Goal: Task Accomplishment & Management: Use online tool/utility

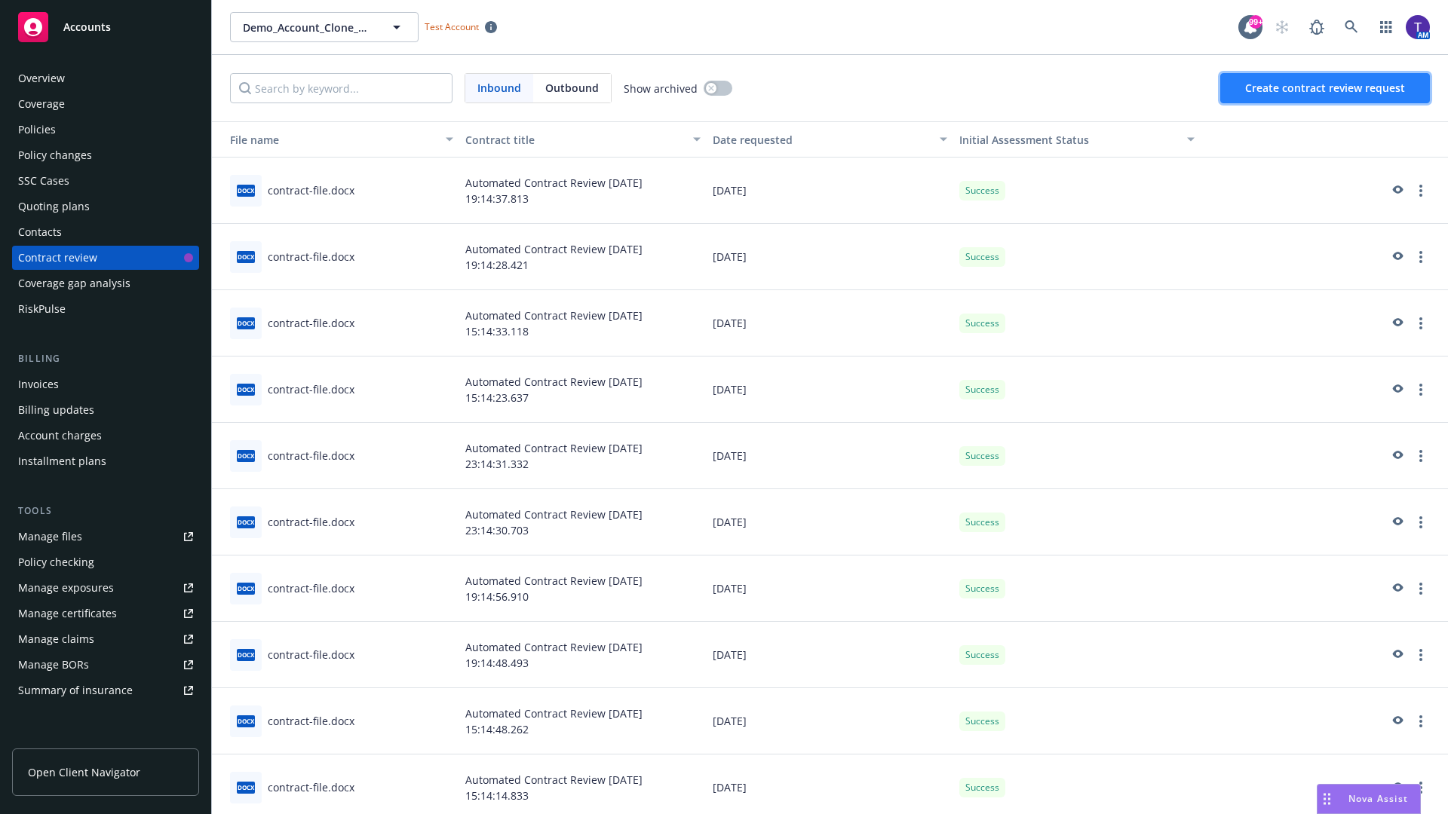
click at [1325, 88] on span "Create contract review request" at bounding box center [1325, 88] width 160 height 14
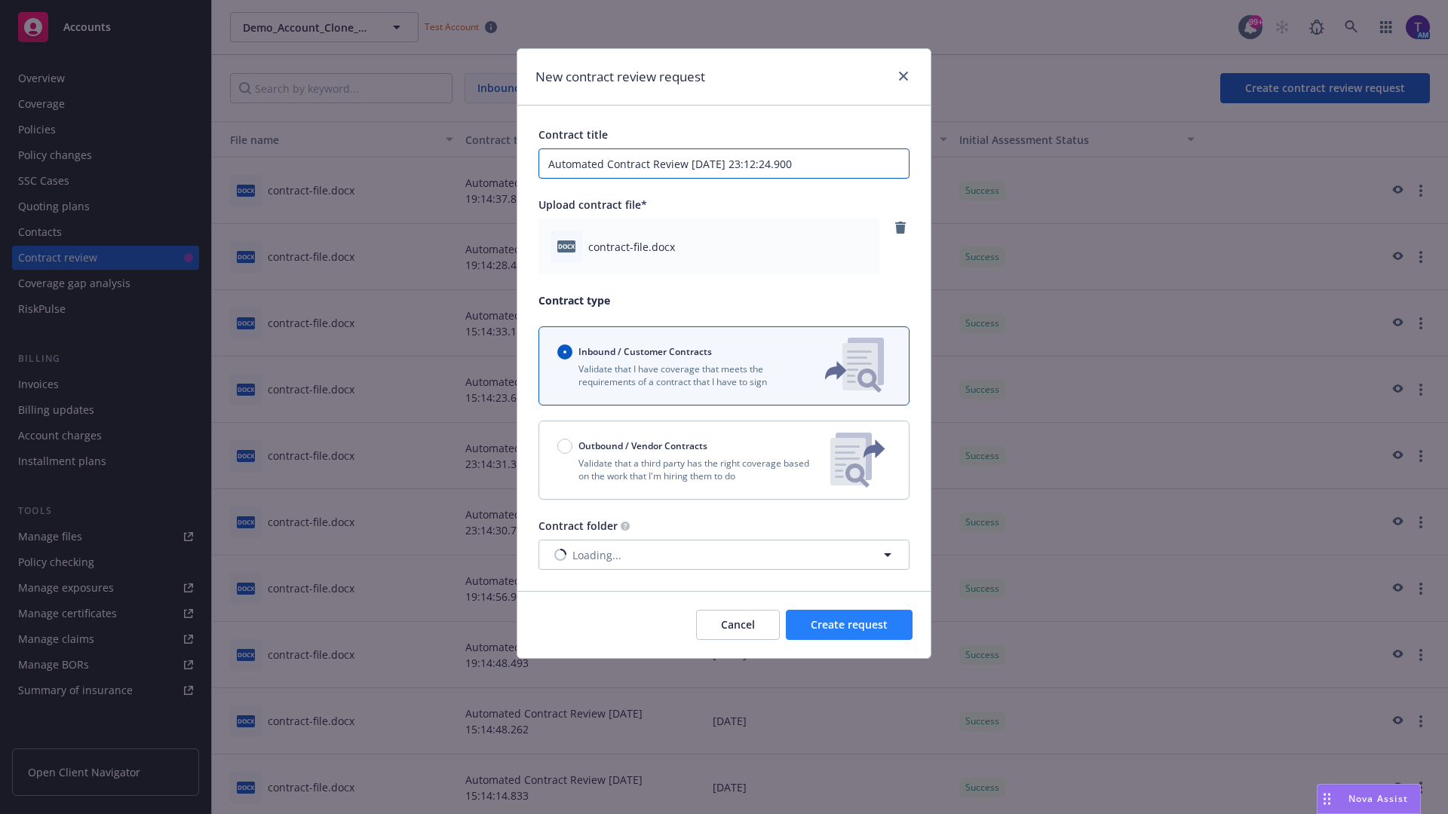
type input "Automated Contract Review [DATE] 23:12:24.900"
click at [849, 625] on span "Create request" at bounding box center [848, 624] width 77 height 14
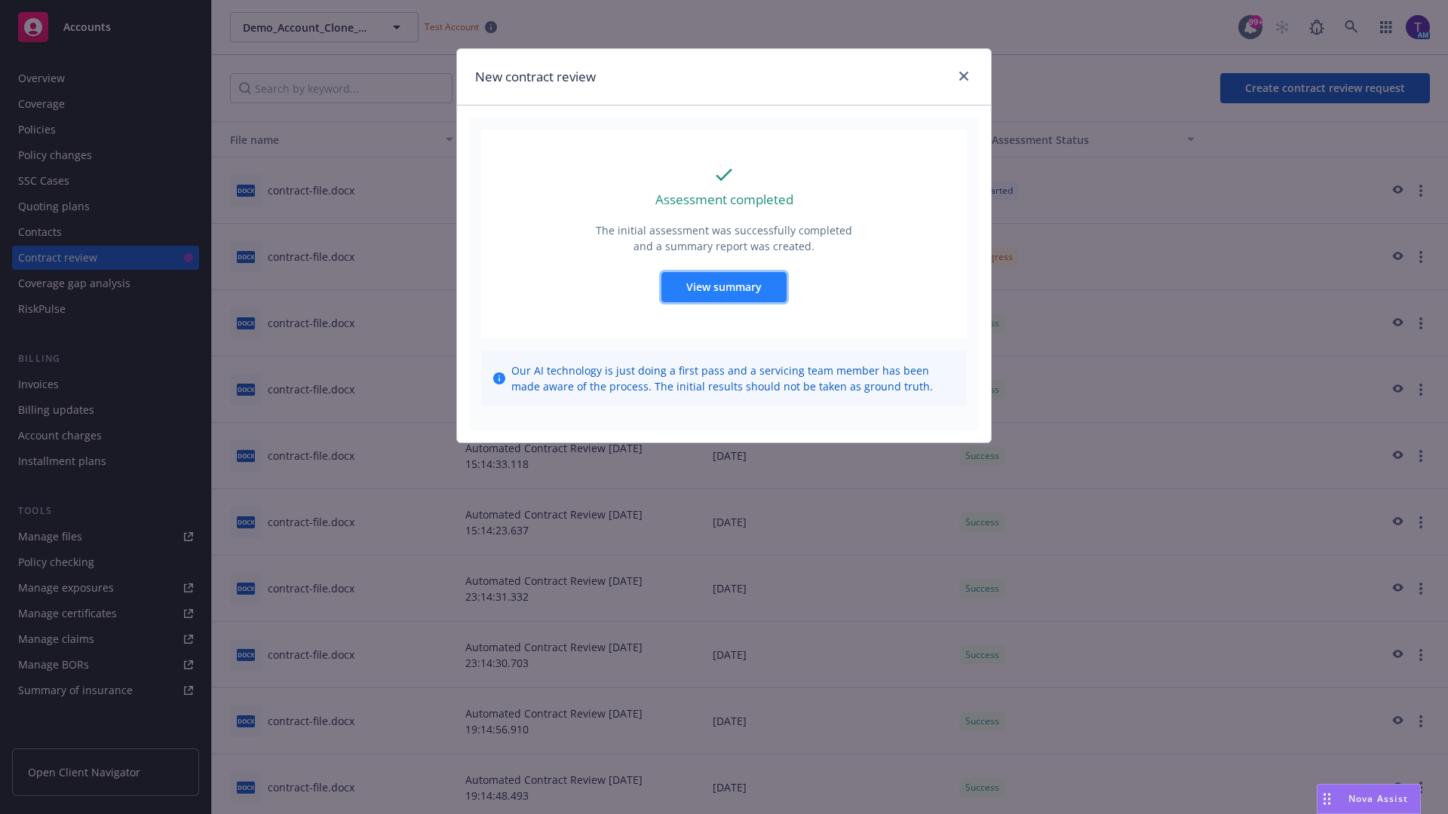
click at [723, 286] on span "View summary" at bounding box center [723, 287] width 75 height 14
